Goal: Task Accomplishment & Management: Manage account settings

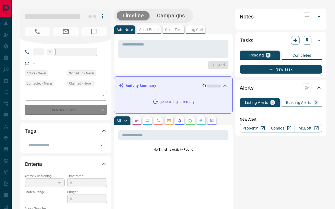
type input "**"
type input "**********"
type input "*"
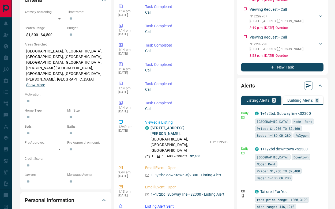
scroll to position [161, 0]
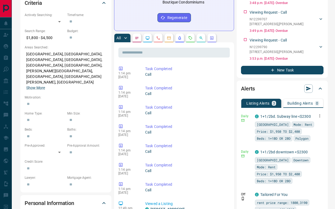
click at [318, 112] on button "button" at bounding box center [319, 115] width 7 height 7
click at [311, 126] on li "Edit" at bounding box center [310, 129] width 24 height 9
click at [310, 129] on link "Edit" at bounding box center [309, 128] width 12 height 5
click at [211, 72] on div at bounding box center [167, 104] width 335 height 209
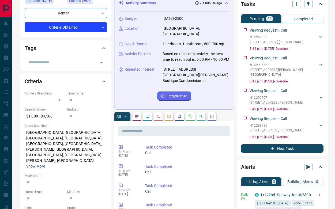
scroll to position [67, 0]
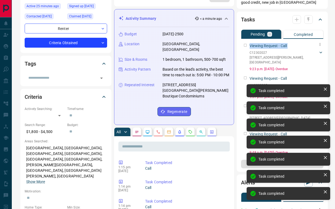
click at [245, 41] on div "Viewing Request - Call C12302027 [STREET_ADDRESS][GEOGRAPHIC_DATA][PERSON_NAME]…" at bounding box center [282, 56] width 82 height 31
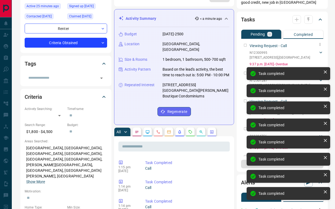
click at [245, 41] on div "Viewing Request - Call N12300995 2305 - [STREET_ADDRESS][GEOGRAPHIC_DATA][PERSO…" at bounding box center [282, 54] width 82 height 26
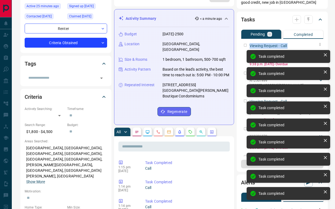
click at [245, 41] on div "Viewing Request - Call N12301287 4305 - [STREET_ADDRESS][GEOGRAPHIC_DATA][PERSO…" at bounding box center [282, 54] width 82 height 26
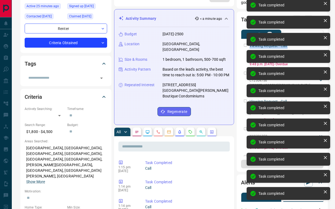
click at [245, 41] on div "Viewing Request - Call N12301499 [STREET_ADDRESS][GEOGRAPHIC_DATA][PERSON_NAME]…" at bounding box center [282, 54] width 82 height 26
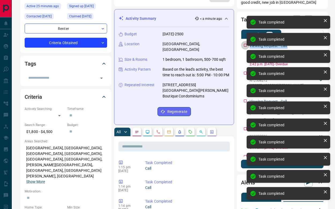
click at [245, 41] on div "Viewing Request - Call C12304756 [STREET_ADDRESS][PERSON_NAME] 2368692466 [EMAI…" at bounding box center [282, 54] width 82 height 26
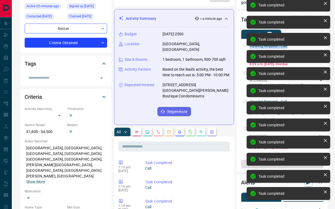
click at [245, 41] on div "Viewing Request - Call N12306272 5715 - [STREET_ADDRESS][GEOGRAPHIC_DATA][PERSO…" at bounding box center [282, 54] width 82 height 26
click at [245, 41] on div "Viewing Request - Call N12293816 [STREET_ADDRESS][GEOGRAPHIC_DATA][PERSON_NAME]…" at bounding box center [282, 54] width 82 height 26
click at [245, 41] on div "Viewing Request - Call N12309558 [DATE] - [STREET_ADDRESS][GEOGRAPHIC_DATA] 236…" at bounding box center [282, 54] width 82 height 26
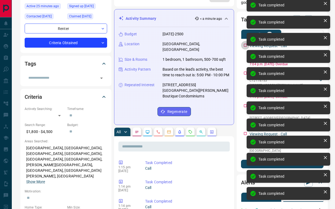
click at [245, 41] on div "Viewing Request - Call C12296916 [STREET_ADDRESS][GEOGRAPHIC_DATA][PERSON_NAME]…" at bounding box center [282, 54] width 82 height 26
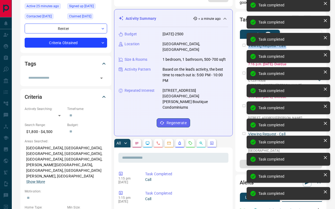
click at [245, 41] on div "Viewing Request - Call C12306985 [STREET_ADDRESS][GEOGRAPHIC_DATA] 2368692466 […" at bounding box center [281, 54] width 82 height 26
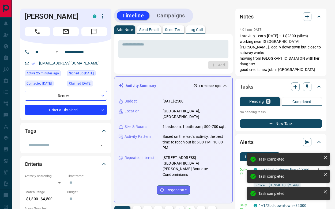
scroll to position [0, 0]
